Goal: Information Seeking & Learning: Check status

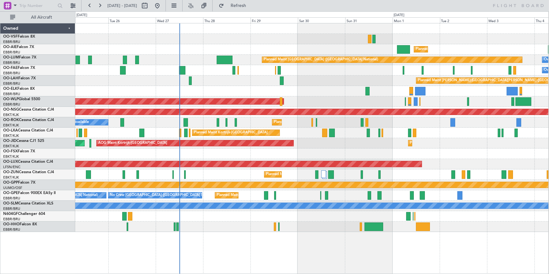
click at [343, 76] on div "Planned Maint [GEOGRAPHIC_DATA] ([GEOGRAPHIC_DATA]) Planned Maint [GEOGRAPHIC_D…" at bounding box center [311, 127] width 473 height 209
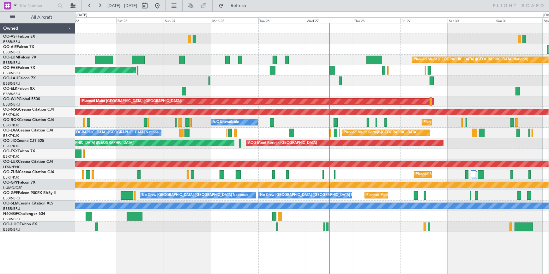
click at [224, 222] on div at bounding box center [312, 226] width 474 height 10
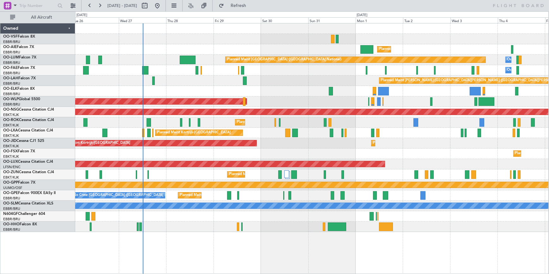
click at [227, 244] on div "Planned Maint [GEOGRAPHIC_DATA] ([GEOGRAPHIC_DATA]) Planned Maint [GEOGRAPHIC_D…" at bounding box center [312, 148] width 474 height 251
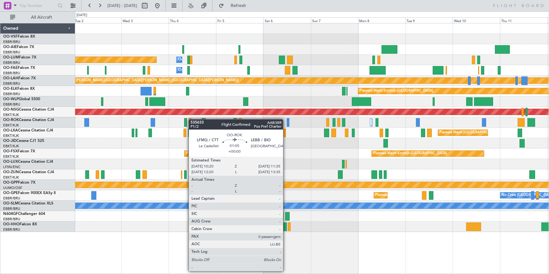
click at [191, 119] on div "Planned Maint [GEOGRAPHIC_DATA] ([GEOGRAPHIC_DATA]) Planned Maint [GEOGRAPHIC_D…" at bounding box center [312, 127] width 474 height 209
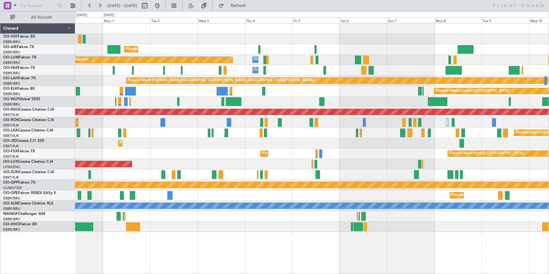
click at [304, 85] on div "Planned Maint [GEOGRAPHIC_DATA] ([GEOGRAPHIC_DATA]) Planned Maint [GEOGRAPHIC_D…" at bounding box center [312, 127] width 474 height 209
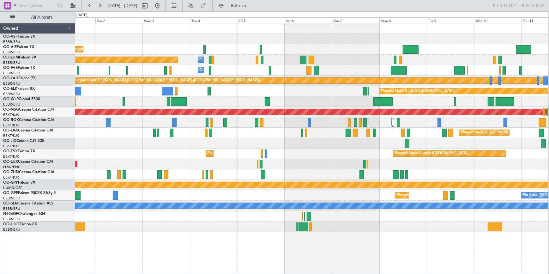
click at [241, 100] on div "Planned Maint [GEOGRAPHIC_DATA] ([GEOGRAPHIC_DATA]) Planned Maint [GEOGRAPHIC_D…" at bounding box center [311, 127] width 473 height 209
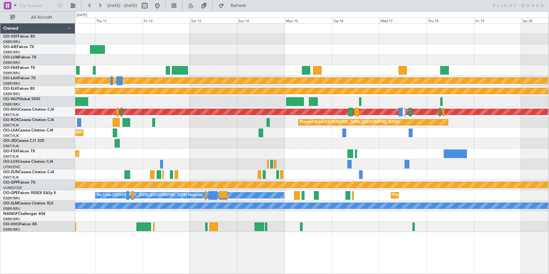
click at [88, 103] on div at bounding box center [311, 101] width 473 height 10
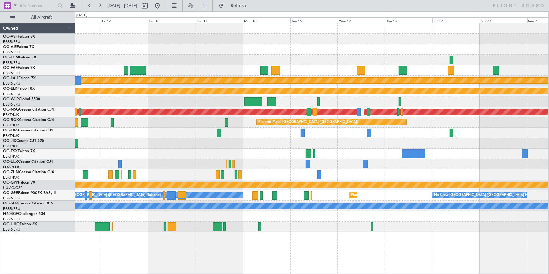
click at [393, 99] on div at bounding box center [311, 101] width 473 height 10
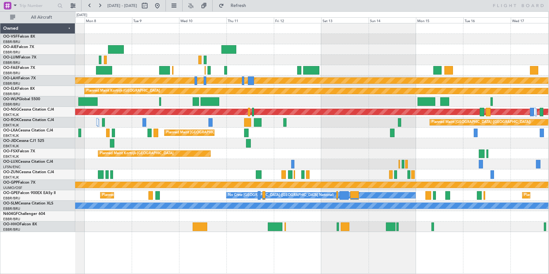
click at [420, 95] on div "Planned Maint [PERSON_NAME]-[GEOGRAPHIC_DATA][PERSON_NAME] ([GEOGRAPHIC_DATA][P…" at bounding box center [311, 127] width 473 height 209
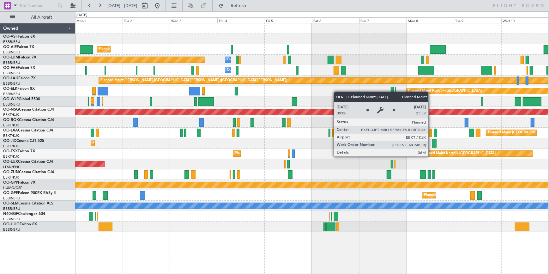
click at [442, 89] on div "Planned Maint [GEOGRAPHIC_DATA] ([GEOGRAPHIC_DATA]) Owner [GEOGRAPHIC_DATA] Pla…" at bounding box center [311, 127] width 473 height 209
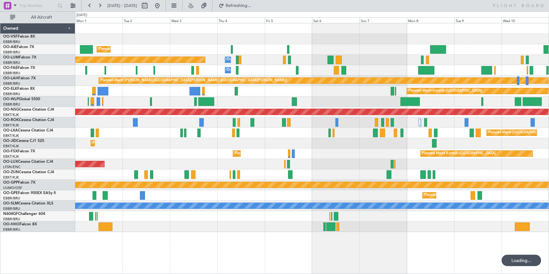
click at [269, 105] on div "Planned Maint [GEOGRAPHIC_DATA] ([GEOGRAPHIC_DATA])" at bounding box center [312, 101] width 474 height 10
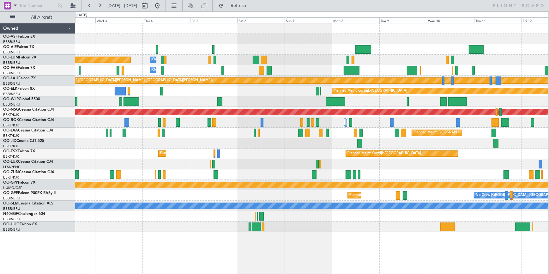
click at [524, 98] on div at bounding box center [311, 101] width 473 height 10
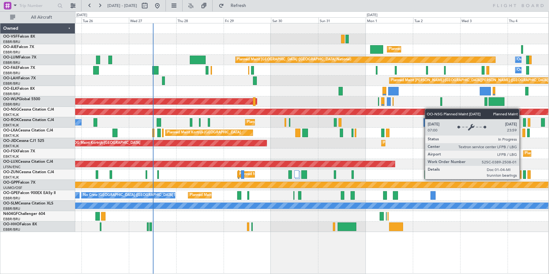
click at [426, 110] on div "Planned Maint [GEOGRAPHIC_DATA] ([GEOGRAPHIC_DATA]) Planned Maint [GEOGRAPHIC_D…" at bounding box center [311, 127] width 473 height 209
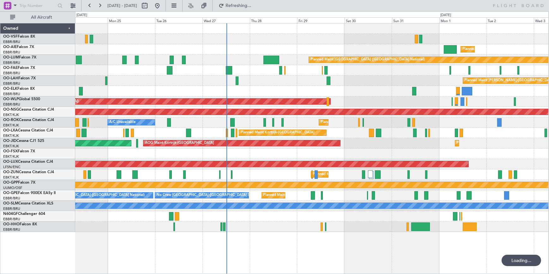
click at [255, 159] on div "Planned Maint [GEOGRAPHIC_DATA] ([GEOGRAPHIC_DATA]) Planned Maint [GEOGRAPHIC_D…" at bounding box center [311, 127] width 473 height 209
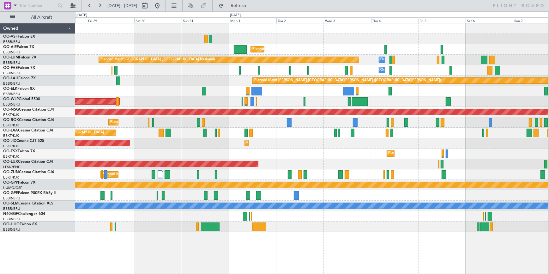
click at [191, 152] on div "Planned Maint [GEOGRAPHIC_DATA] ([GEOGRAPHIC_DATA]) Planned Maint [GEOGRAPHIC_D…" at bounding box center [311, 127] width 473 height 209
